Goal: Information Seeking & Learning: Find specific fact

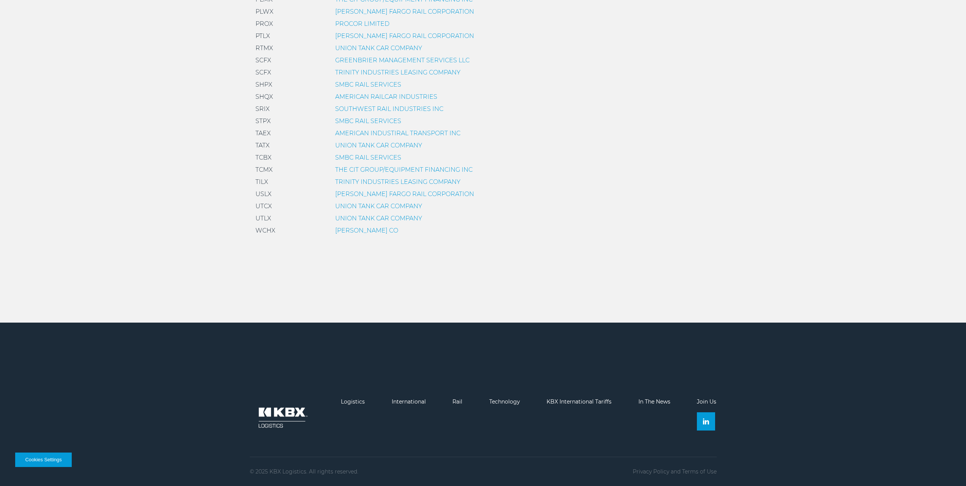
scroll to position [514, 0]
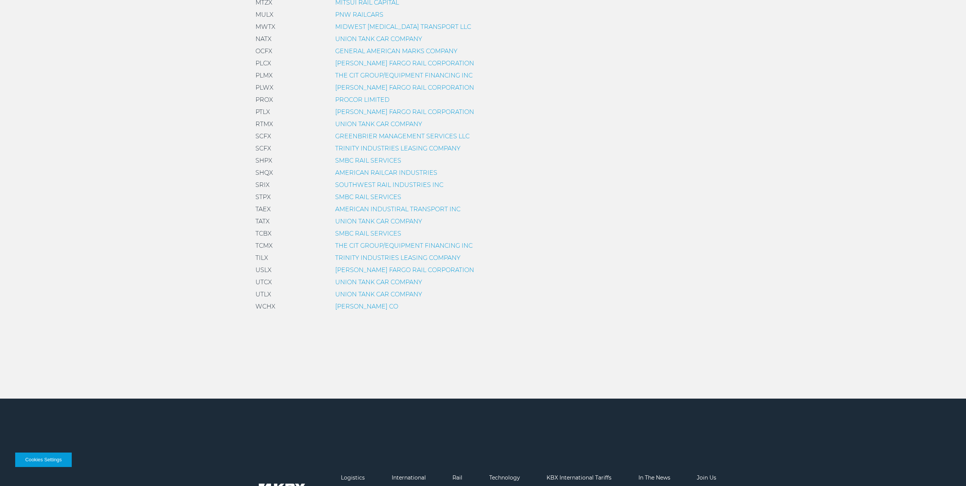
click at [354, 294] on link "UNION TANK CAR COMPANY" at bounding box center [378, 294] width 87 height 7
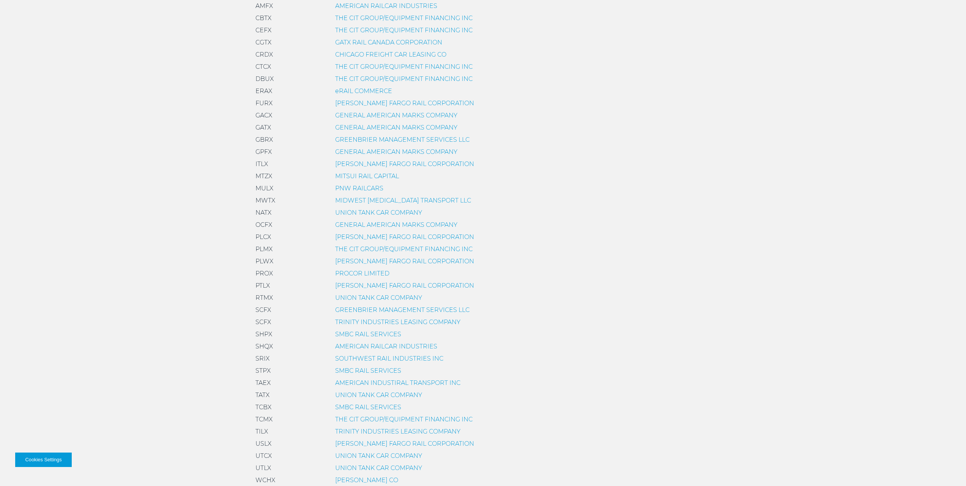
scroll to position [342, 0]
click at [372, 271] on link "PROCOR LIMITED" at bounding box center [362, 271] width 54 height 7
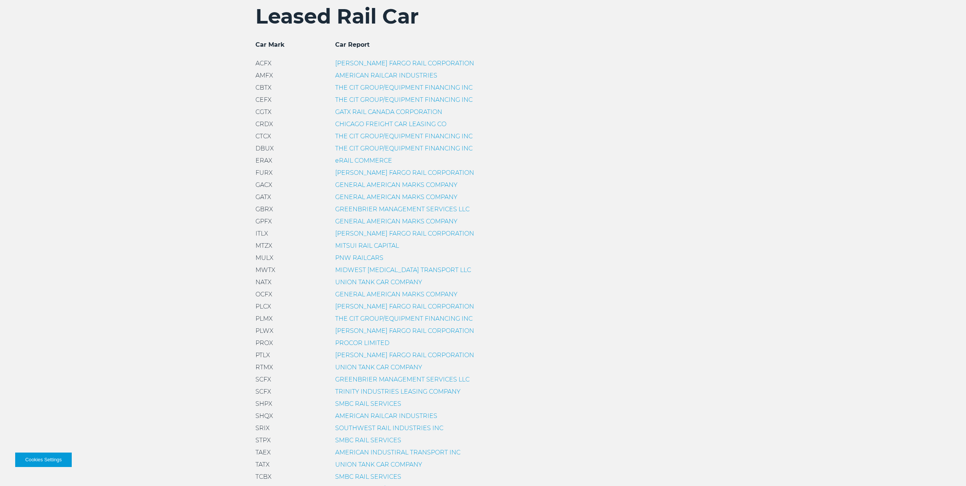
scroll to position [418, 0]
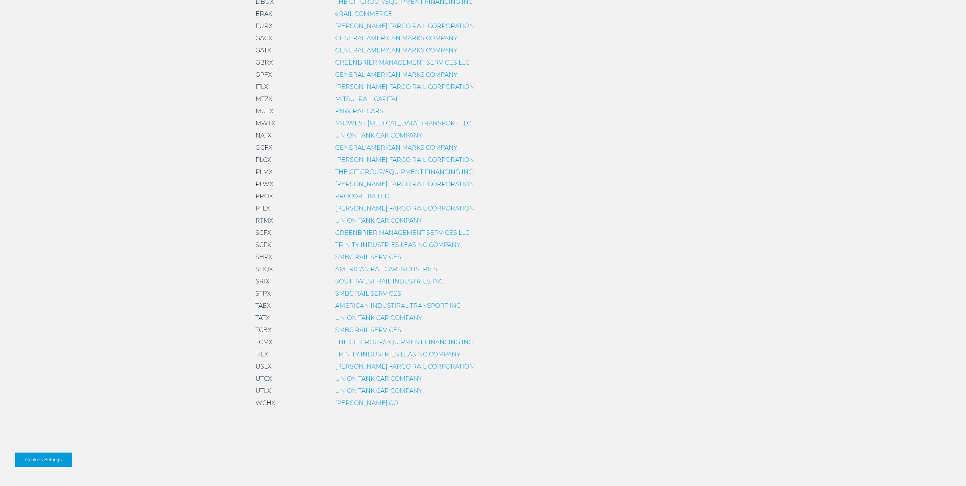
click at [365, 256] on link "SMBC RAIL SERVICES" at bounding box center [368, 256] width 66 height 7
